Goal: Information Seeking & Learning: Check status

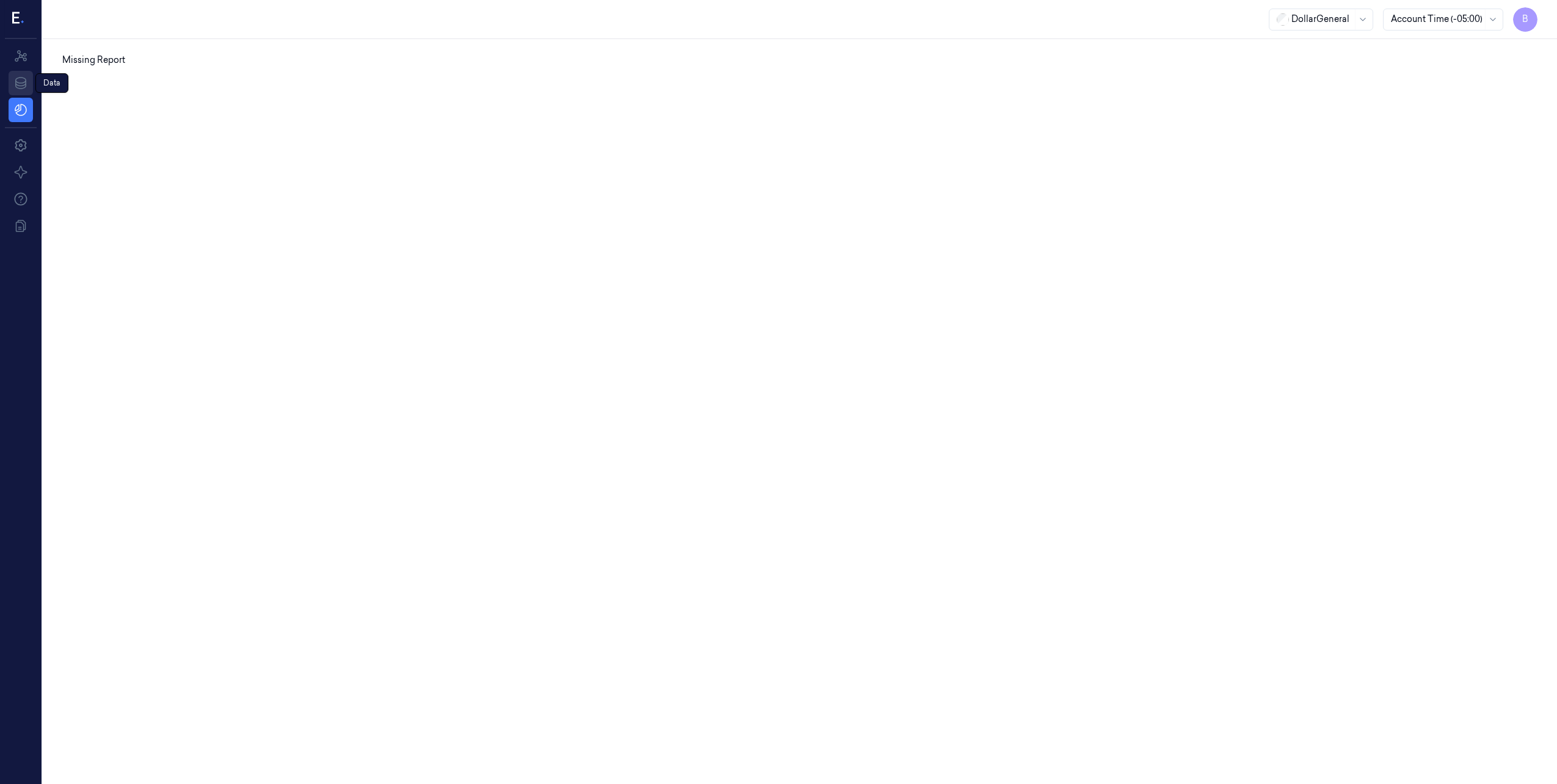
click at [16, 81] on icon at bounding box center [20, 83] width 11 height 12
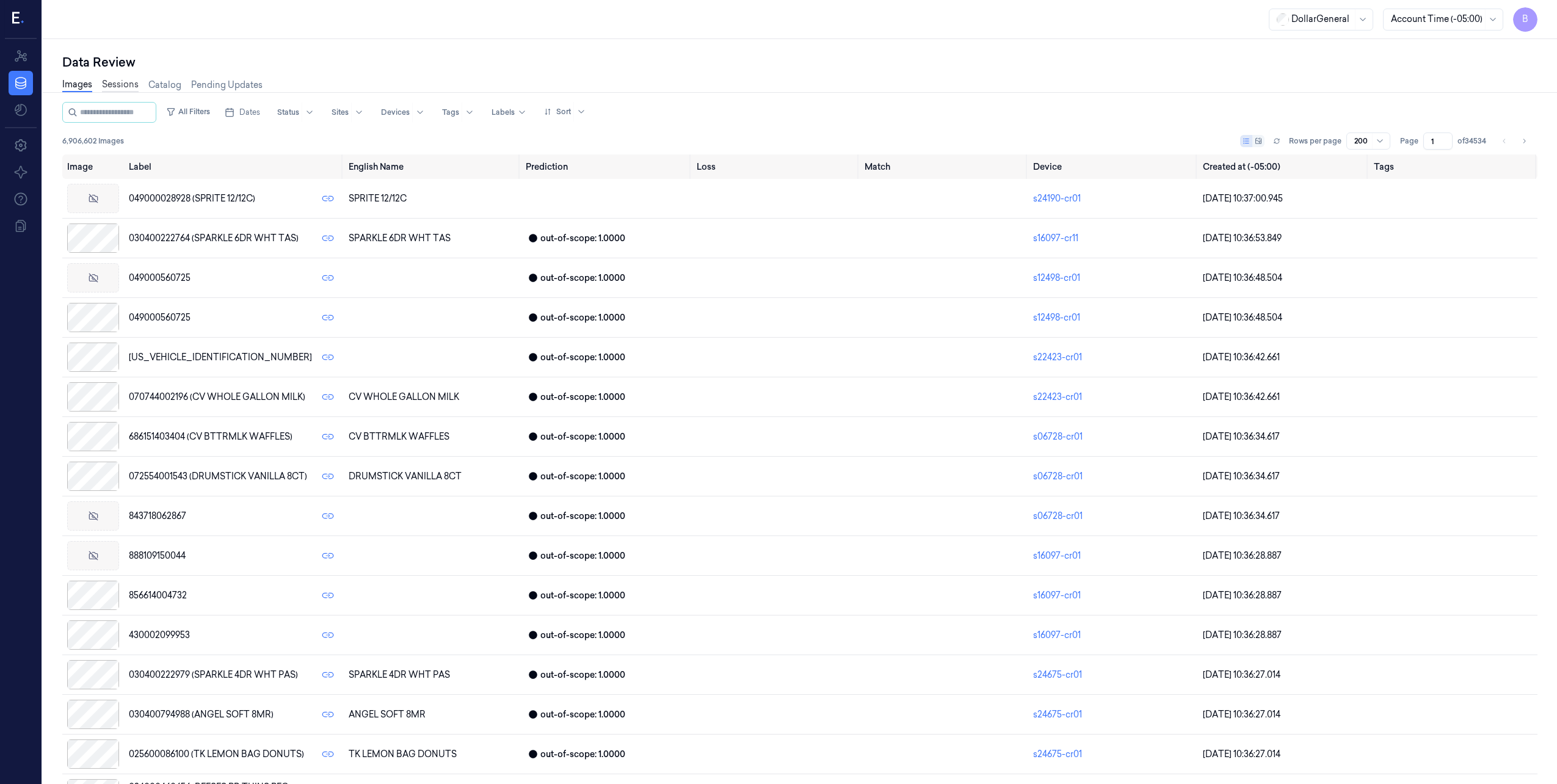
click at [121, 86] on link "Sessions" at bounding box center [121, 85] width 37 height 14
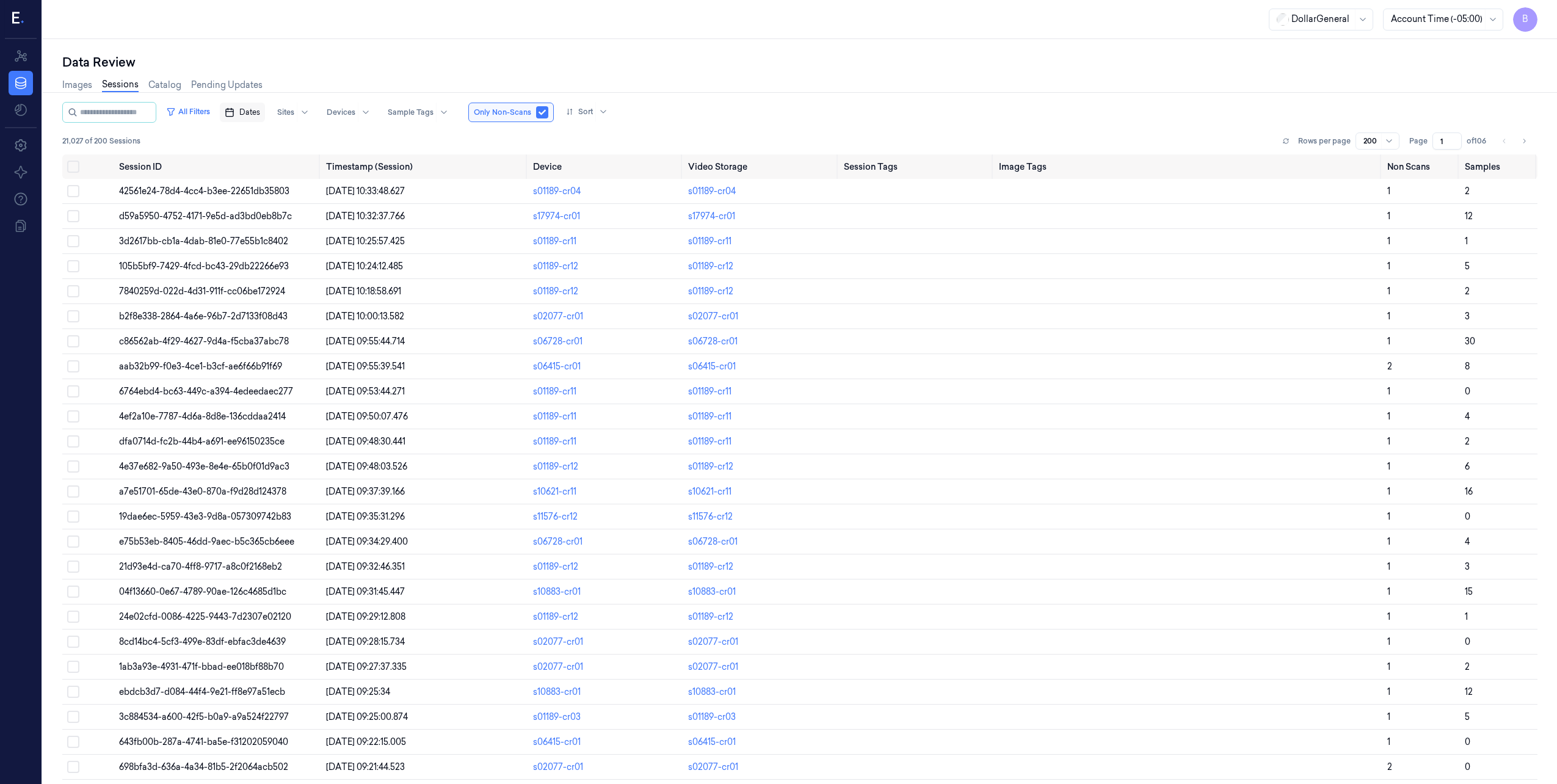
click at [249, 110] on button "Dates" at bounding box center [242, 112] width 45 height 20
click at [250, 139] on icon "Go to the Previous Month" at bounding box center [248, 141] width 3 height 5
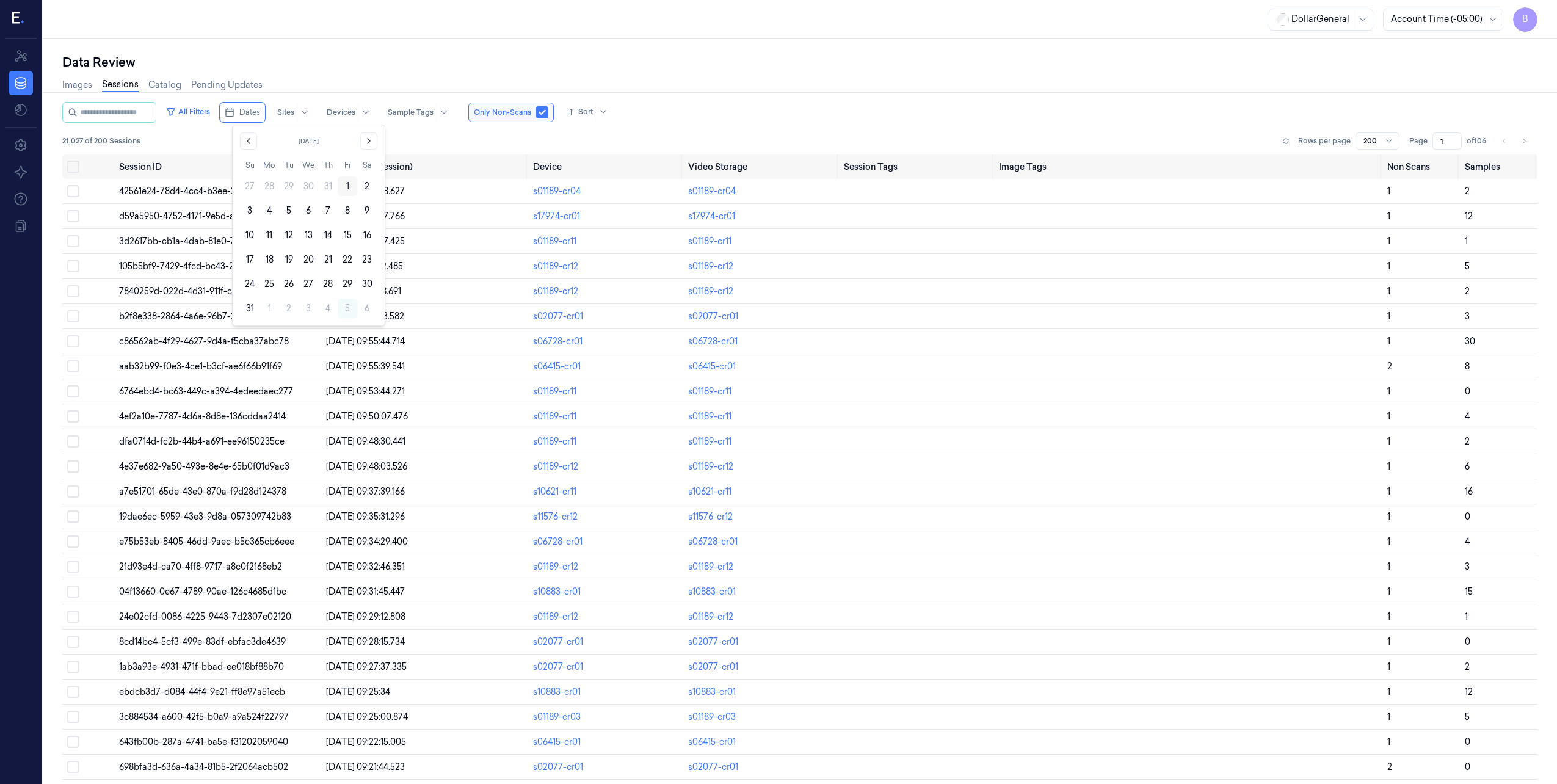
click at [347, 189] on button "1" at bounding box center [347, 186] width 20 height 20
click at [364, 145] on icon "Go to the Next Month" at bounding box center [369, 141] width 10 height 10
click at [346, 186] on button "5" at bounding box center [347, 186] width 20 height 20
type input "01/08/2025 00:00:00 - 05/09/2025 23:59:59"
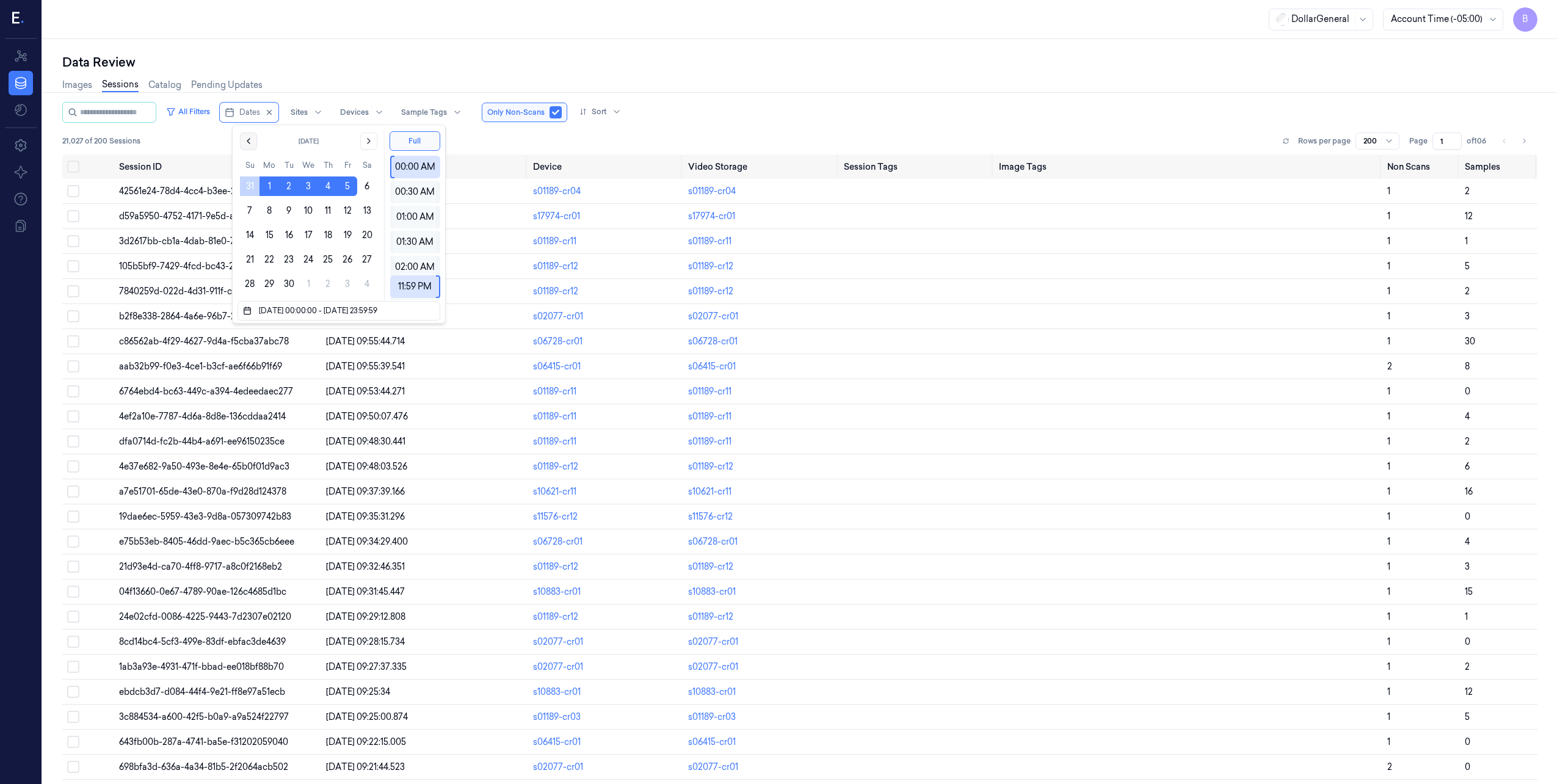
click at [251, 137] on icon "Go to the Previous Month" at bounding box center [248, 141] width 10 height 10
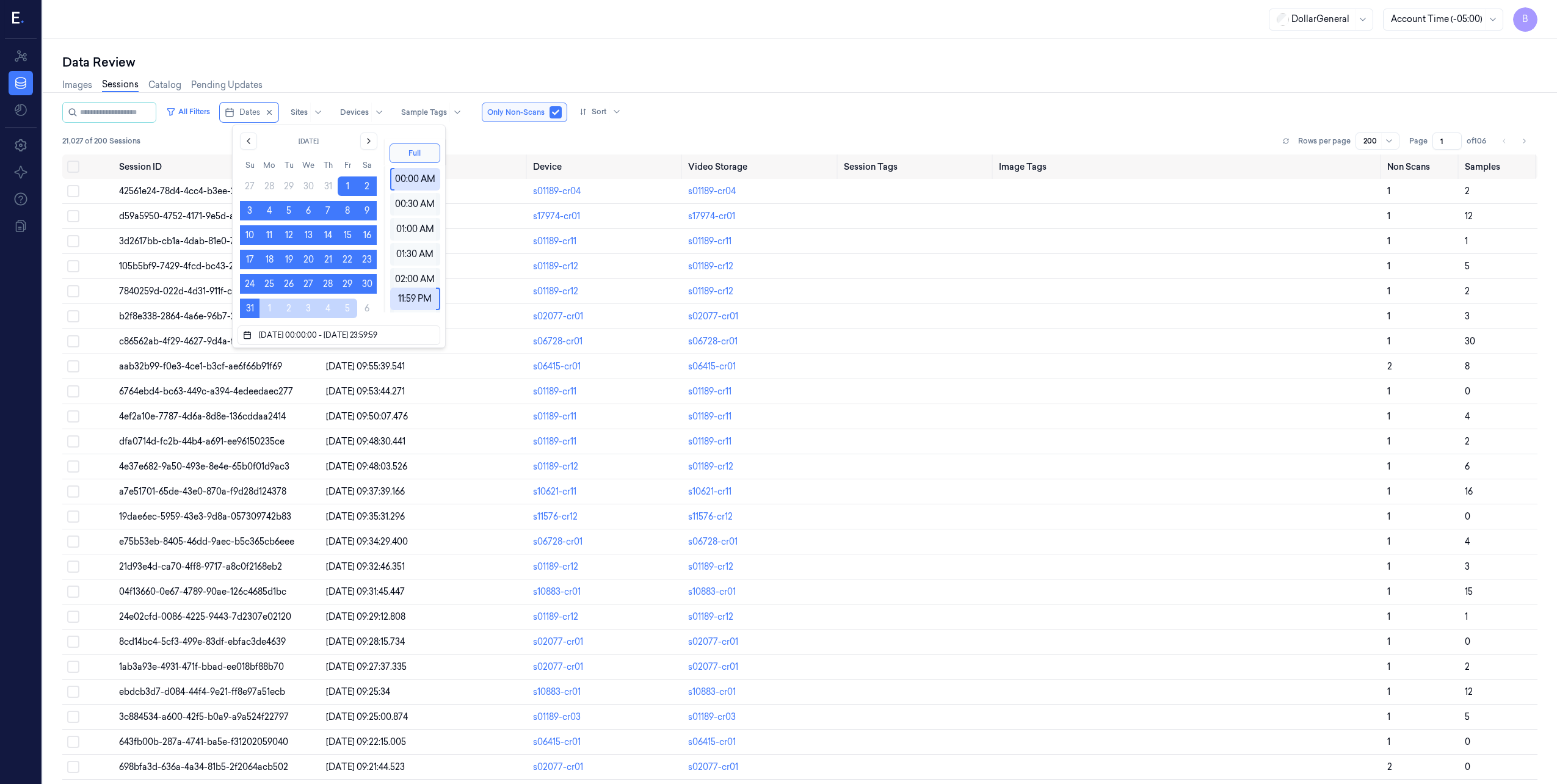
click at [394, 44] on div "Data Review Images Sessions Catalog Pending Updates All Filters Dates Sites Dev…" at bounding box center [800, 411] width 1514 height 745
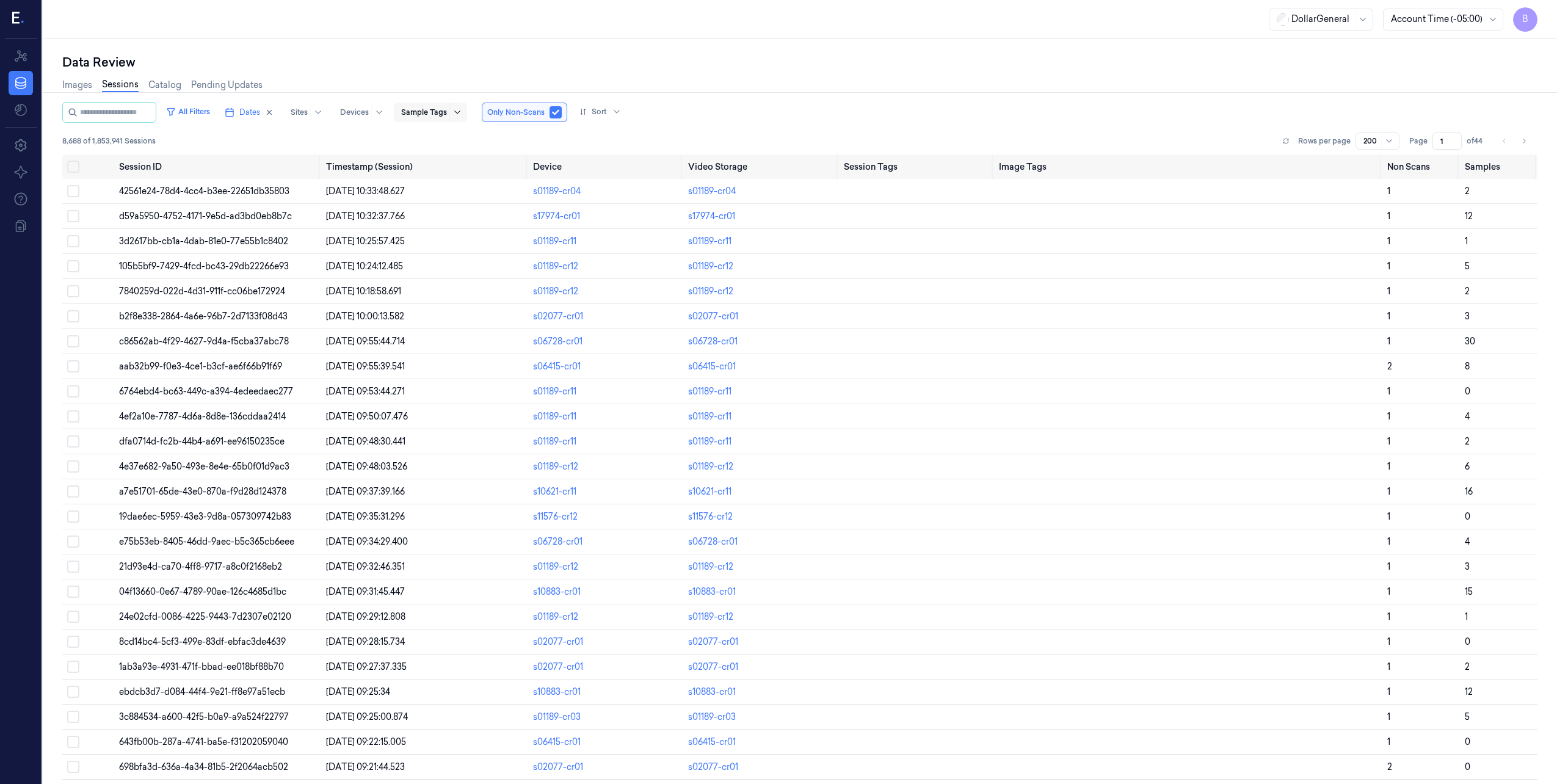
click at [462, 114] on icon at bounding box center [458, 112] width 10 height 10
click at [459, 276] on div "confirmed-non-scan" at bounding box center [456, 276] width 86 height 13
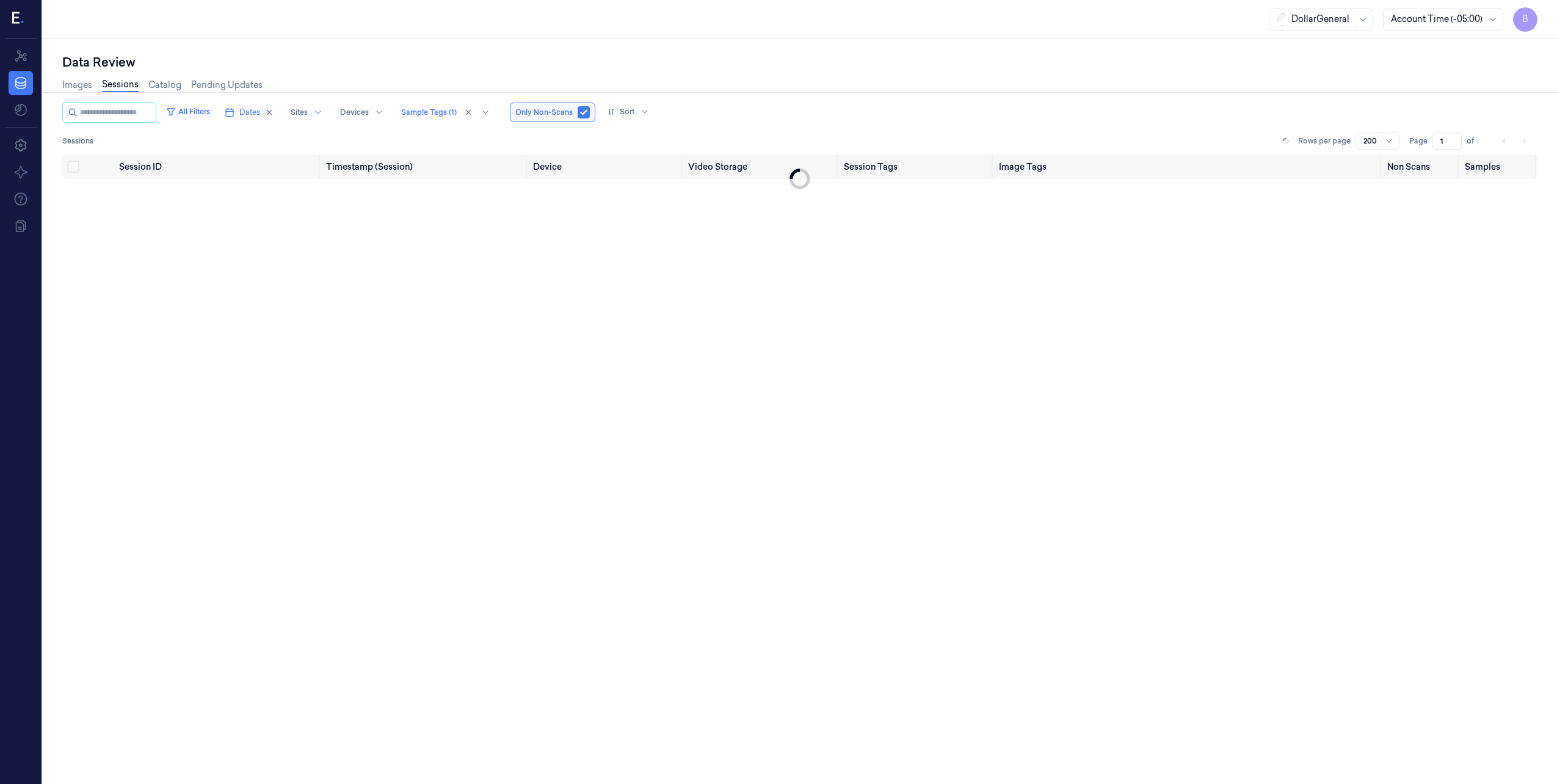
click at [1032, 48] on div "Data Review Images Sessions Catalog Pending Updates All Filters Dates Sites Dev…" at bounding box center [800, 411] width 1514 height 745
click at [813, 74] on div "Images Sessions Catalog Pending Updates" at bounding box center [799, 86] width 1475 height 31
click at [589, 112] on button "button" at bounding box center [584, 112] width 12 height 12
click at [782, 66] on div "Data Review" at bounding box center [799, 62] width 1475 height 17
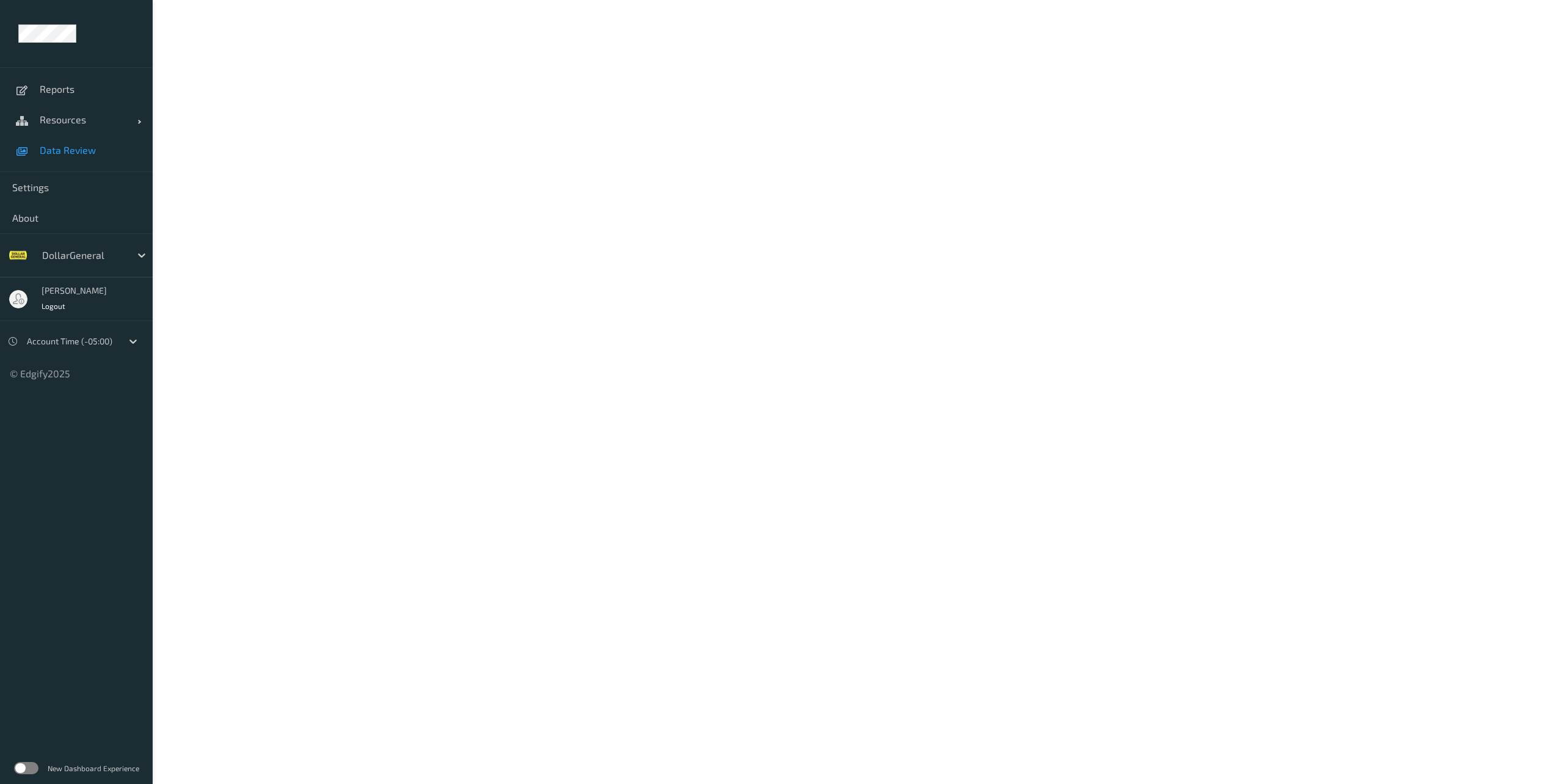
click at [74, 149] on span "Data Review" at bounding box center [90, 150] width 101 height 12
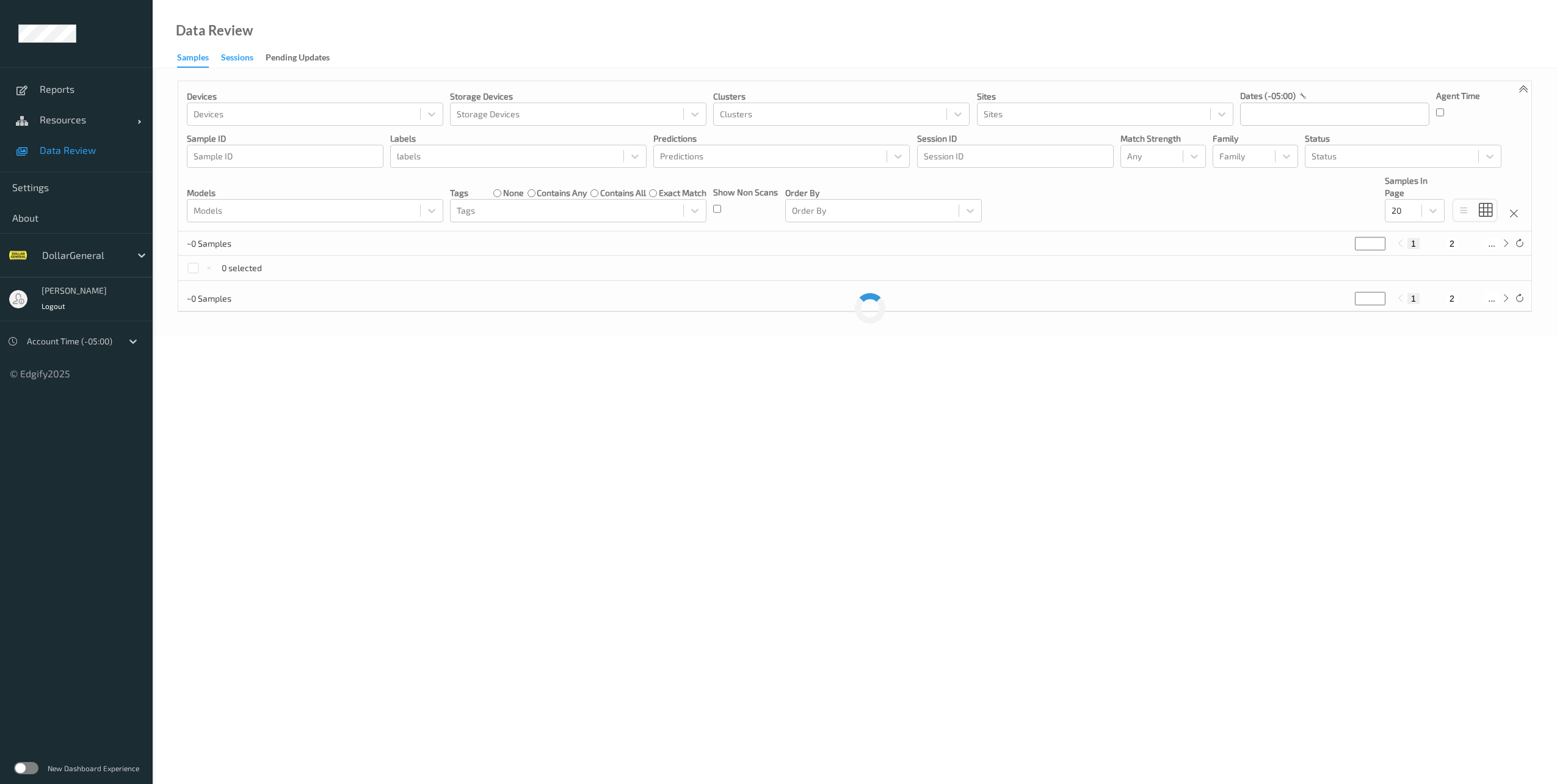
click at [242, 60] on div "Sessions" at bounding box center [238, 59] width 33 height 15
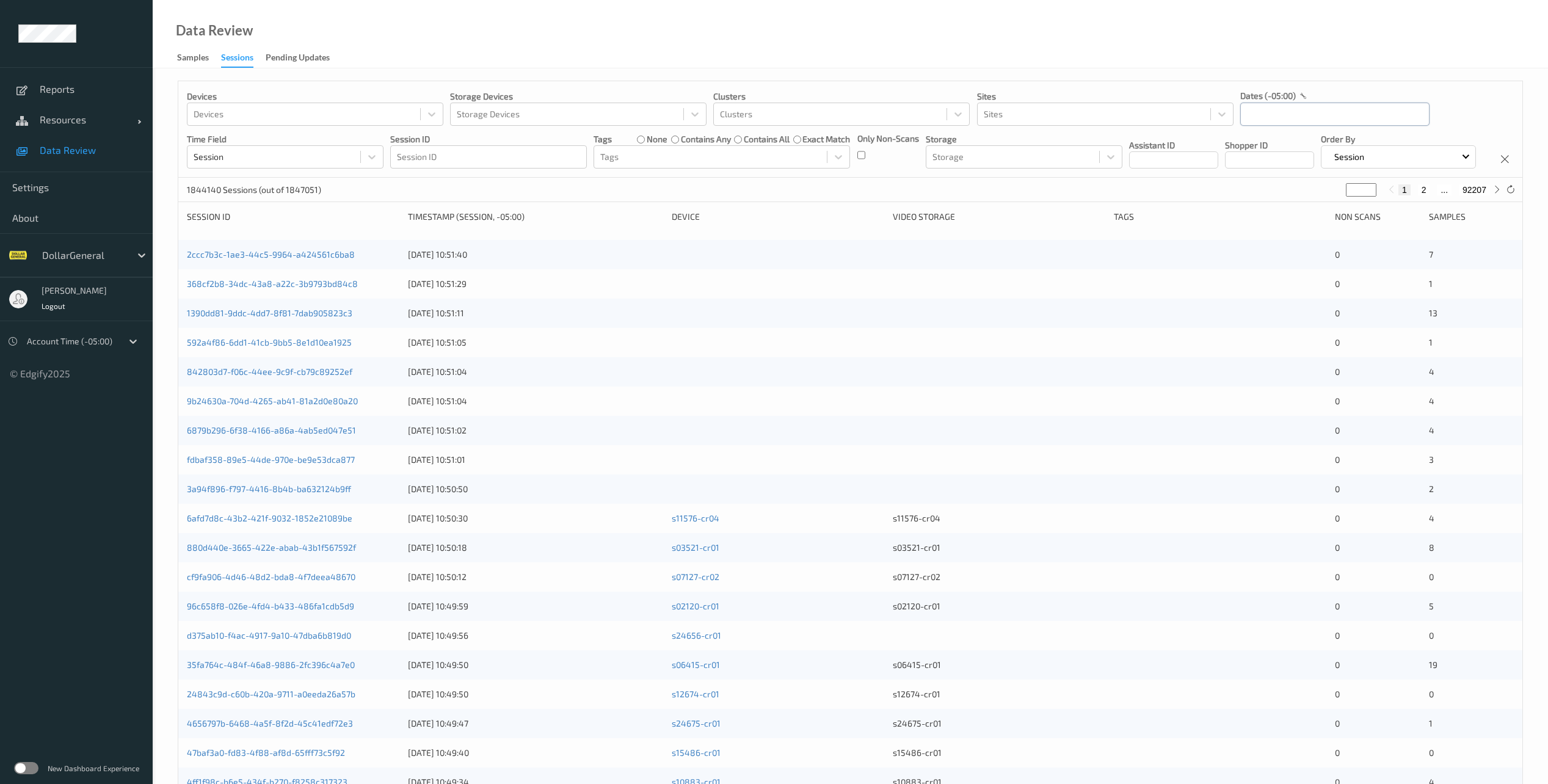
click at [1286, 118] on input "text" at bounding box center [1335, 114] width 189 height 23
click at [1248, 146] on button "button" at bounding box center [1252, 150] width 12 height 12
click at [1364, 197] on span "1" at bounding box center [1359, 195] width 17 height 17
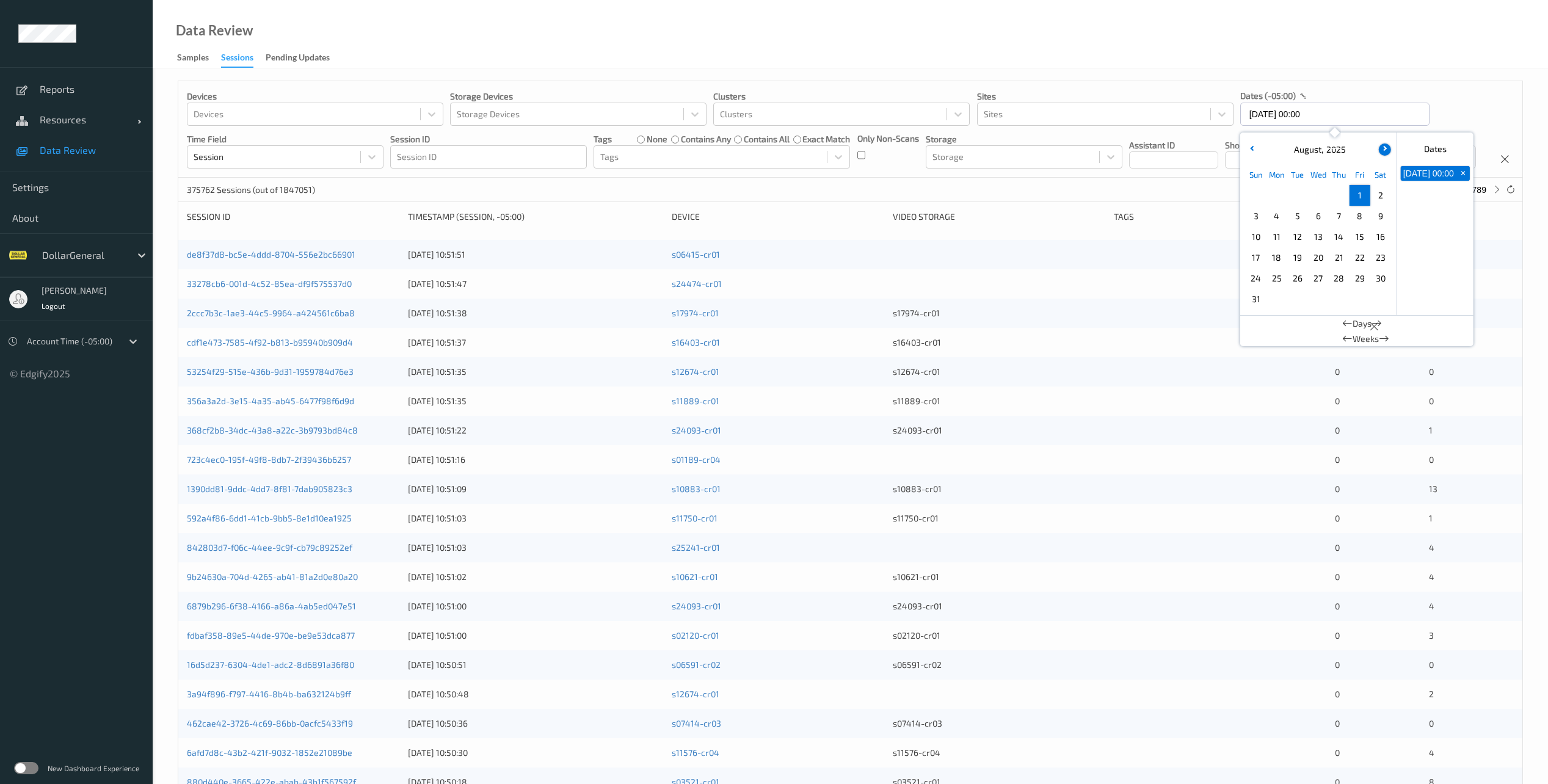
click at [1385, 149] on button "button" at bounding box center [1385, 150] width 12 height 12
click at [1365, 190] on span "5" at bounding box center [1359, 195] width 17 height 17
type input "[DATE] 00:00 -> [DATE] 23:59"
click at [1150, 42] on div "Data Review Samples Sessions Pending Updates" at bounding box center [850, 34] width 1396 height 68
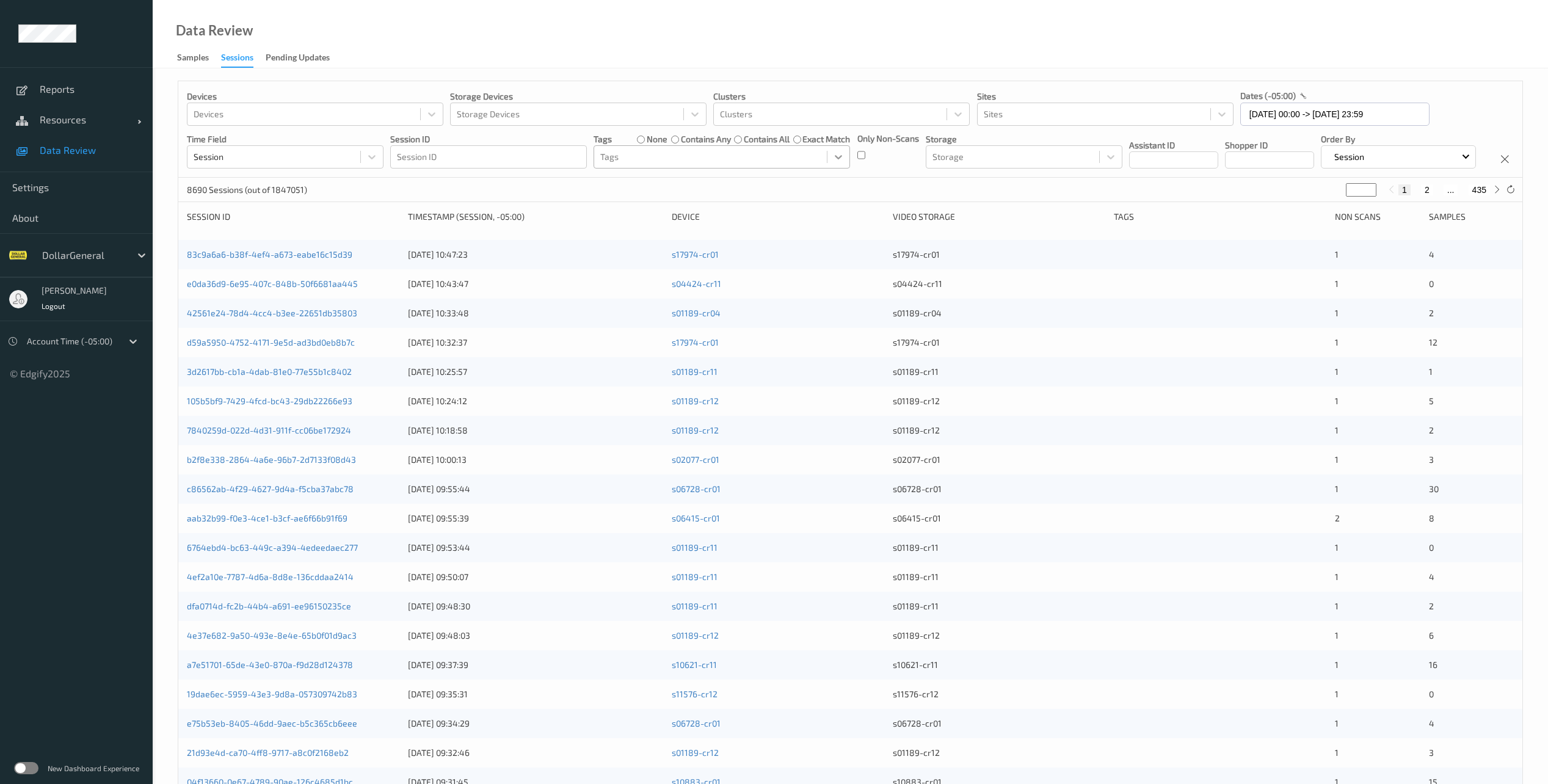
click at [839, 160] on icon at bounding box center [839, 157] width 12 height 12
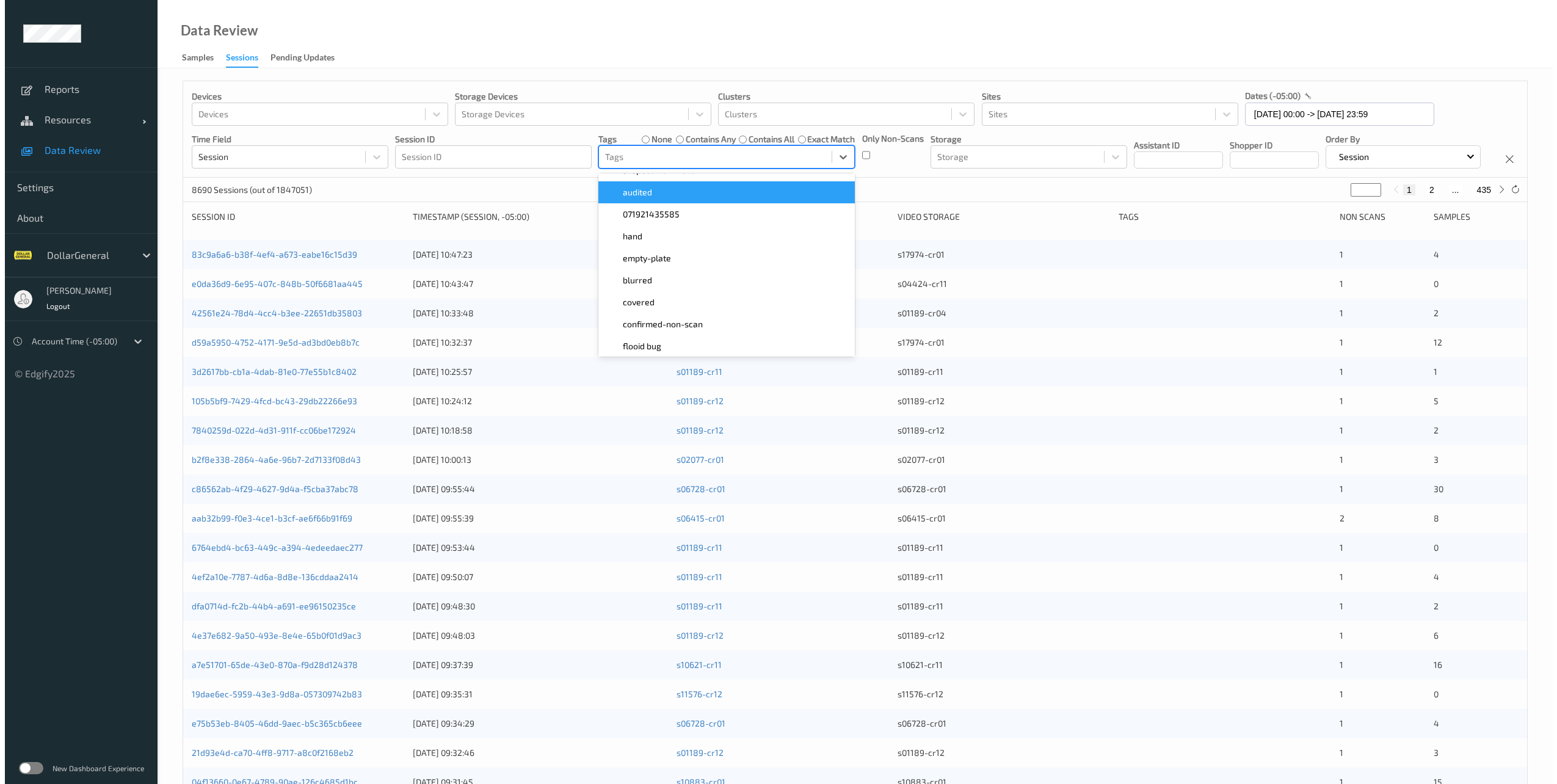
scroll to position [244, 0]
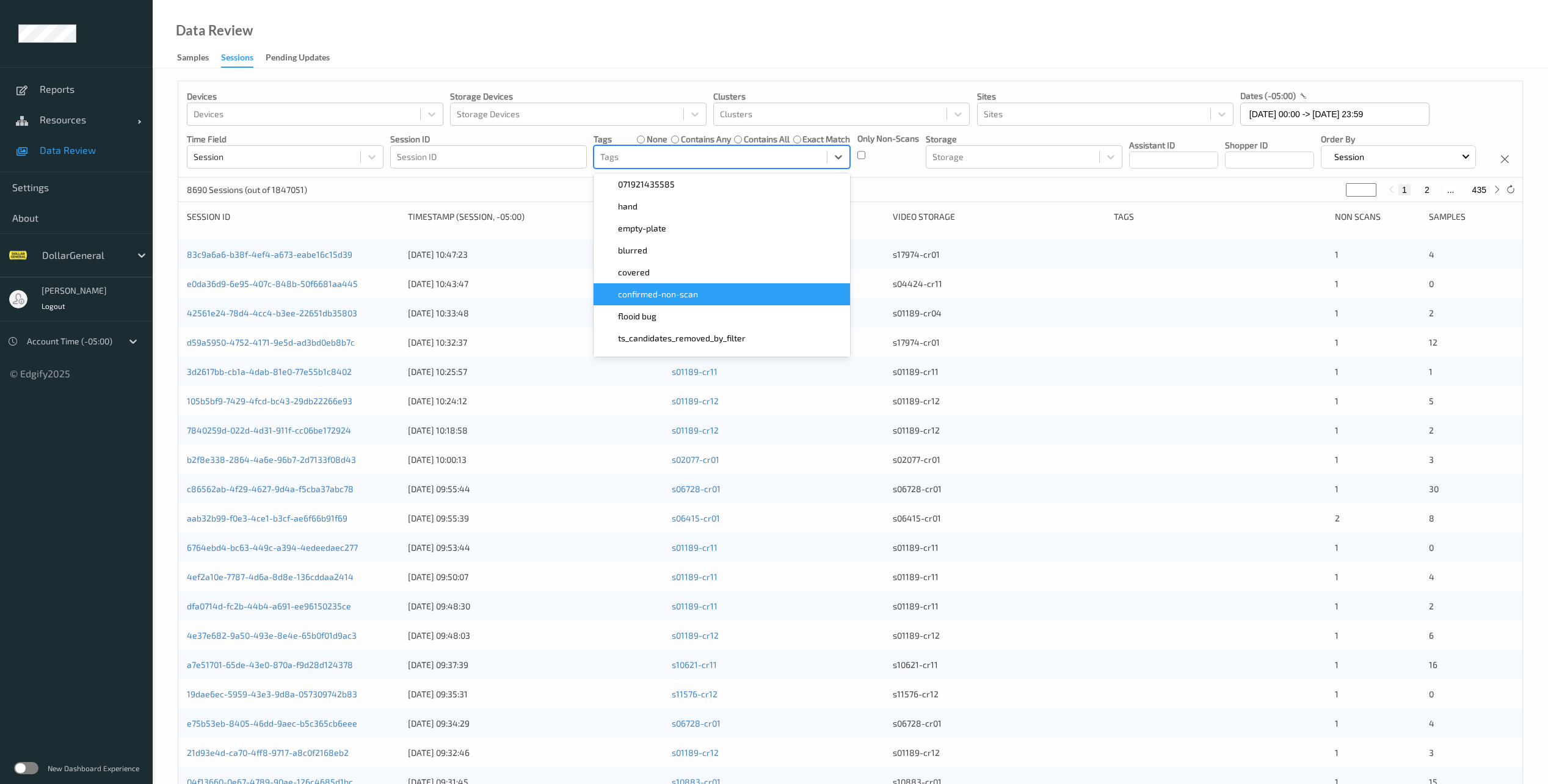
click at [679, 290] on span "confirmed-non-scan" at bounding box center [658, 294] width 80 height 12
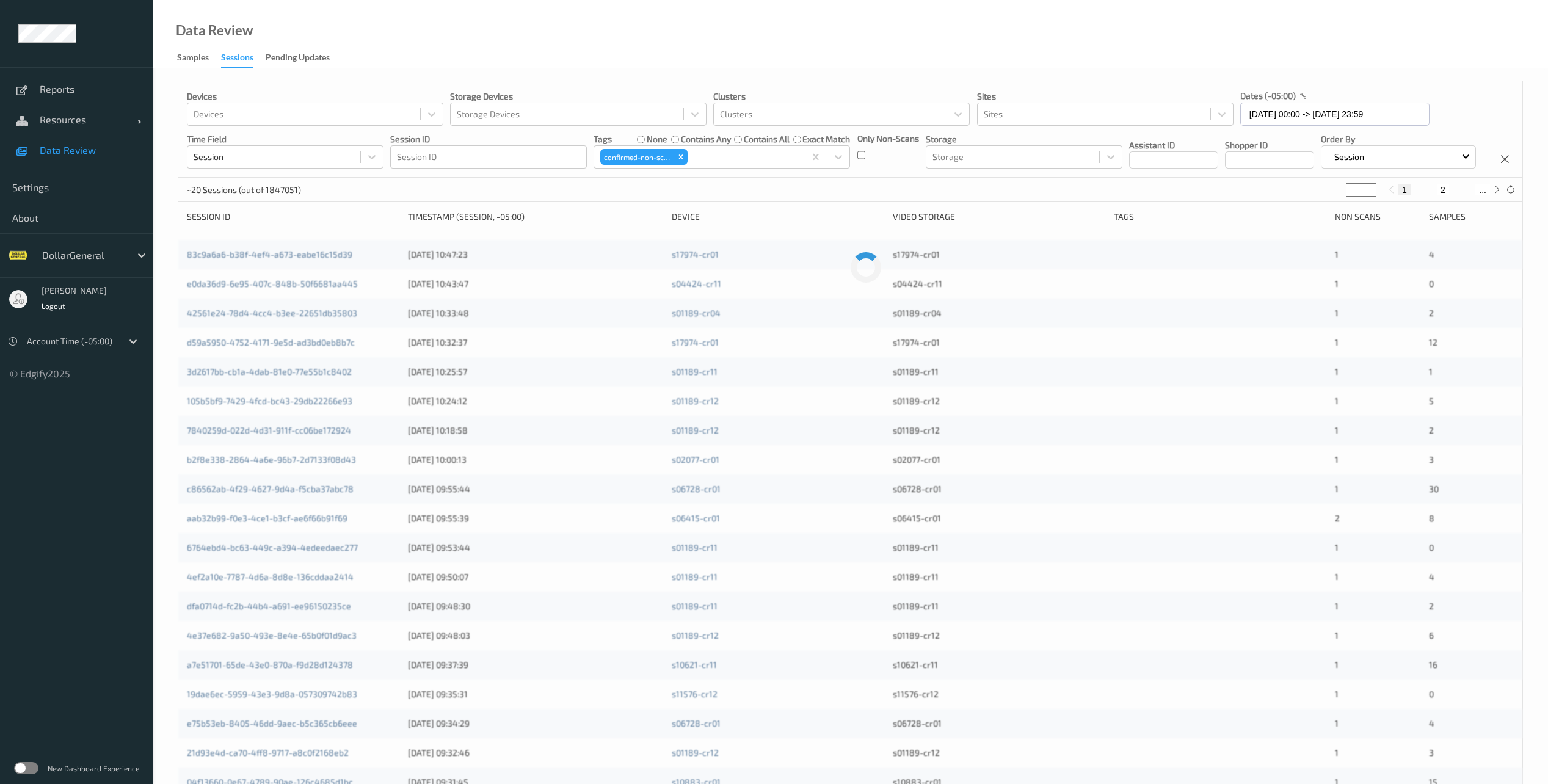
click at [1076, 44] on div "Data Review Samples Sessions Pending Updates" at bounding box center [850, 34] width 1396 height 68
click at [1496, 194] on icon at bounding box center [1496, 189] width 9 height 9
type input "*"
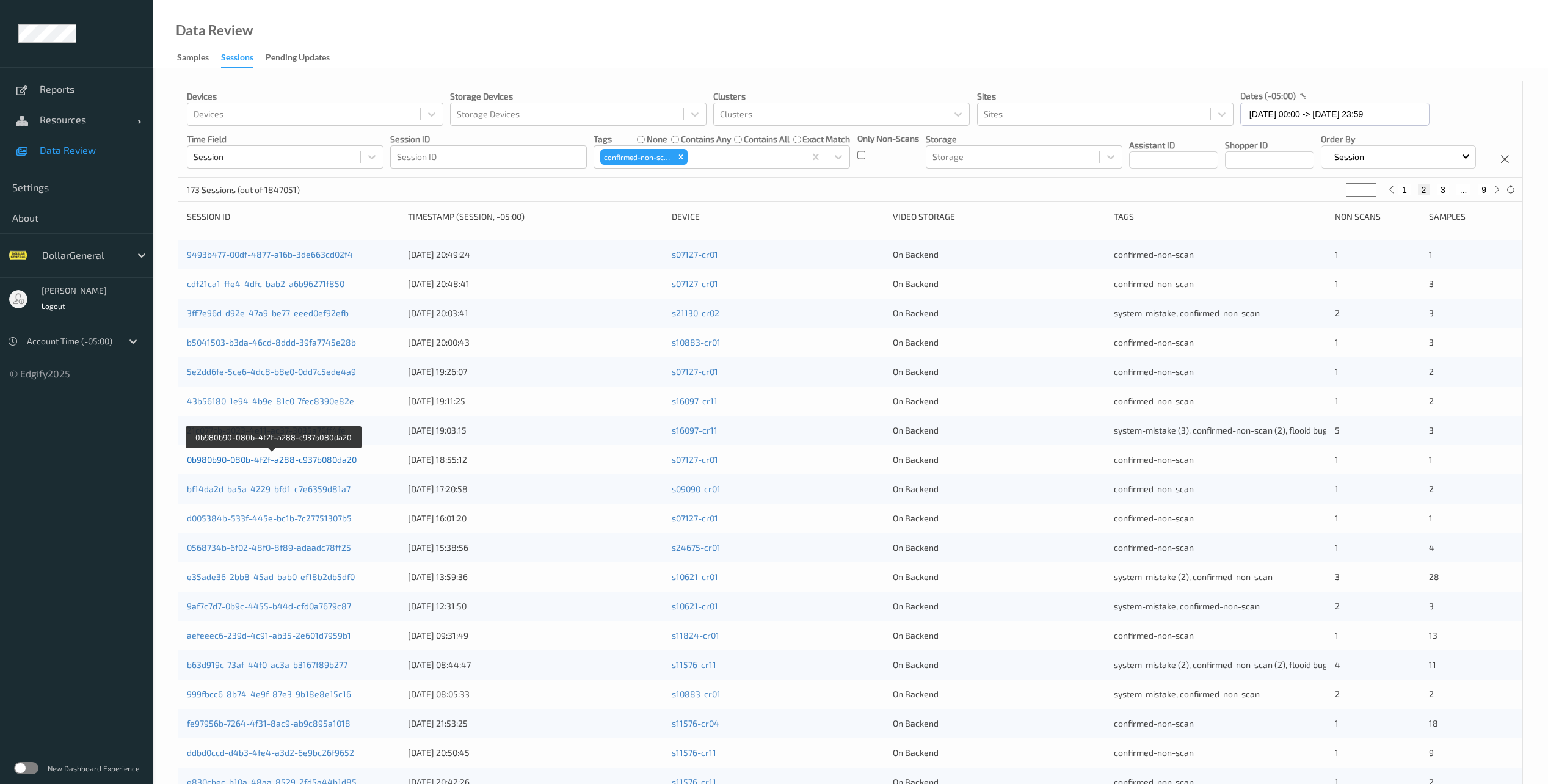
click at [329, 465] on link "0b980b90-080b-4f2f-a288-c937b080da20" at bounding box center [271, 459] width 170 height 10
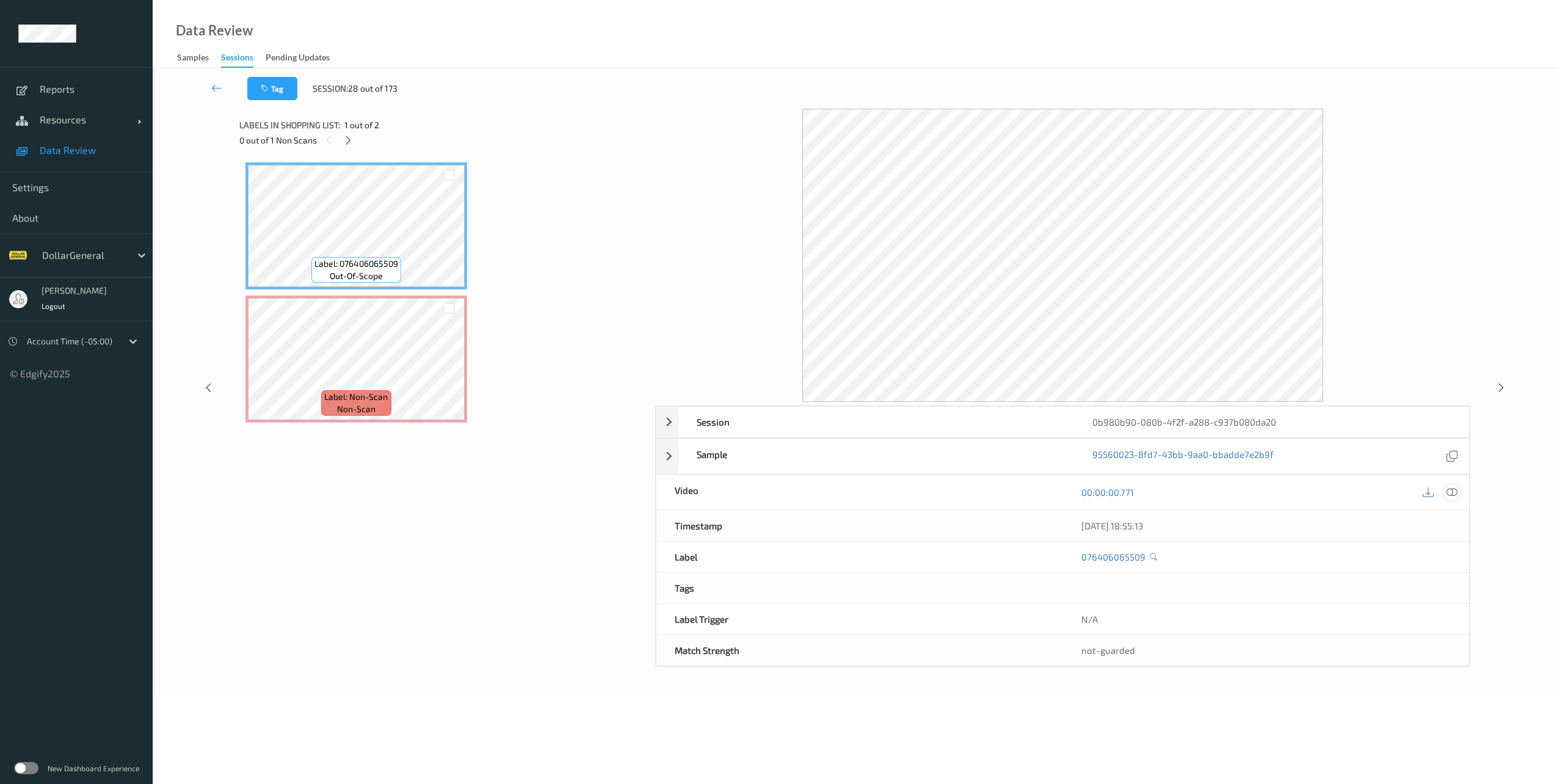
click at [1454, 491] on icon at bounding box center [1452, 492] width 11 height 11
